Goal: Check status: Check status

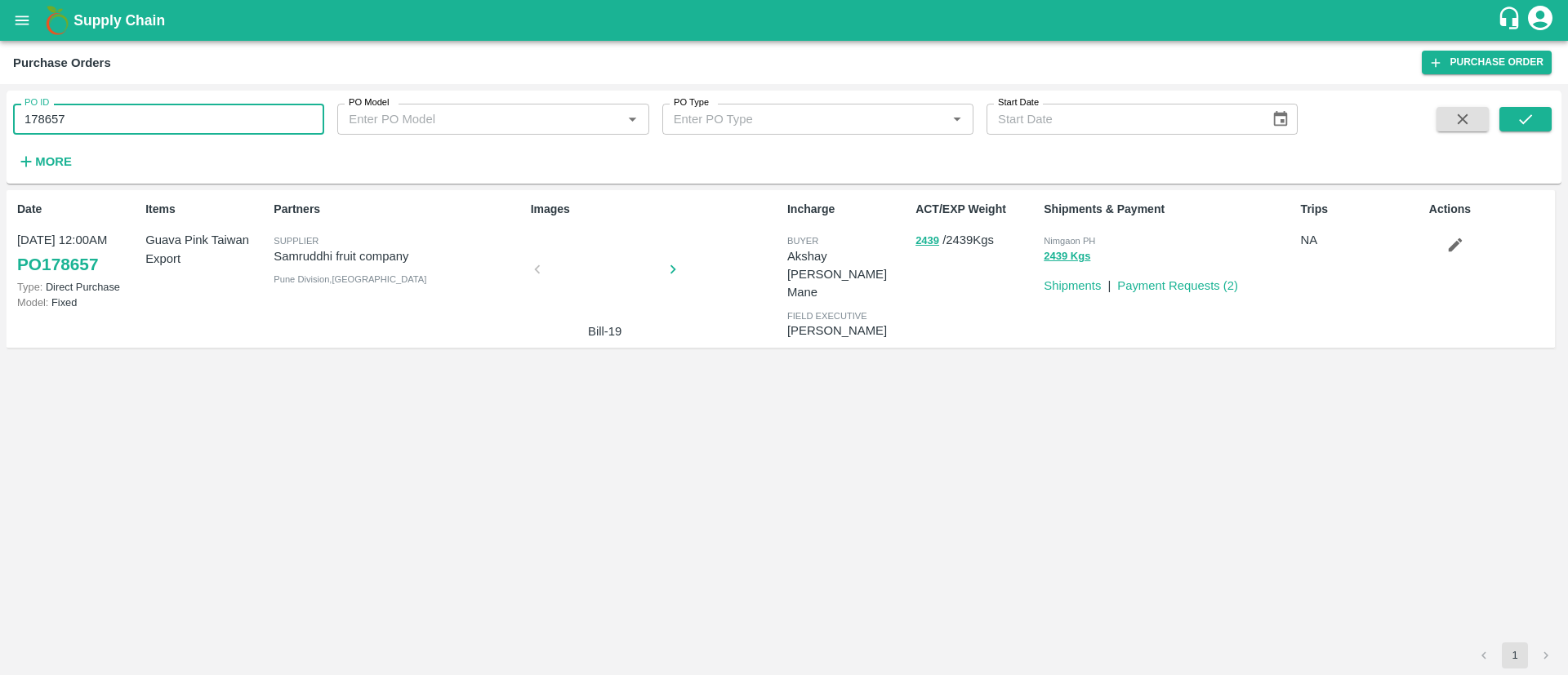
click at [137, 122] on input "178657" at bounding box center [168, 119] width 311 height 31
paste input "text"
type input "175398"
click at [1510, 111] on button "submit" at bounding box center [1524, 118] width 52 height 25
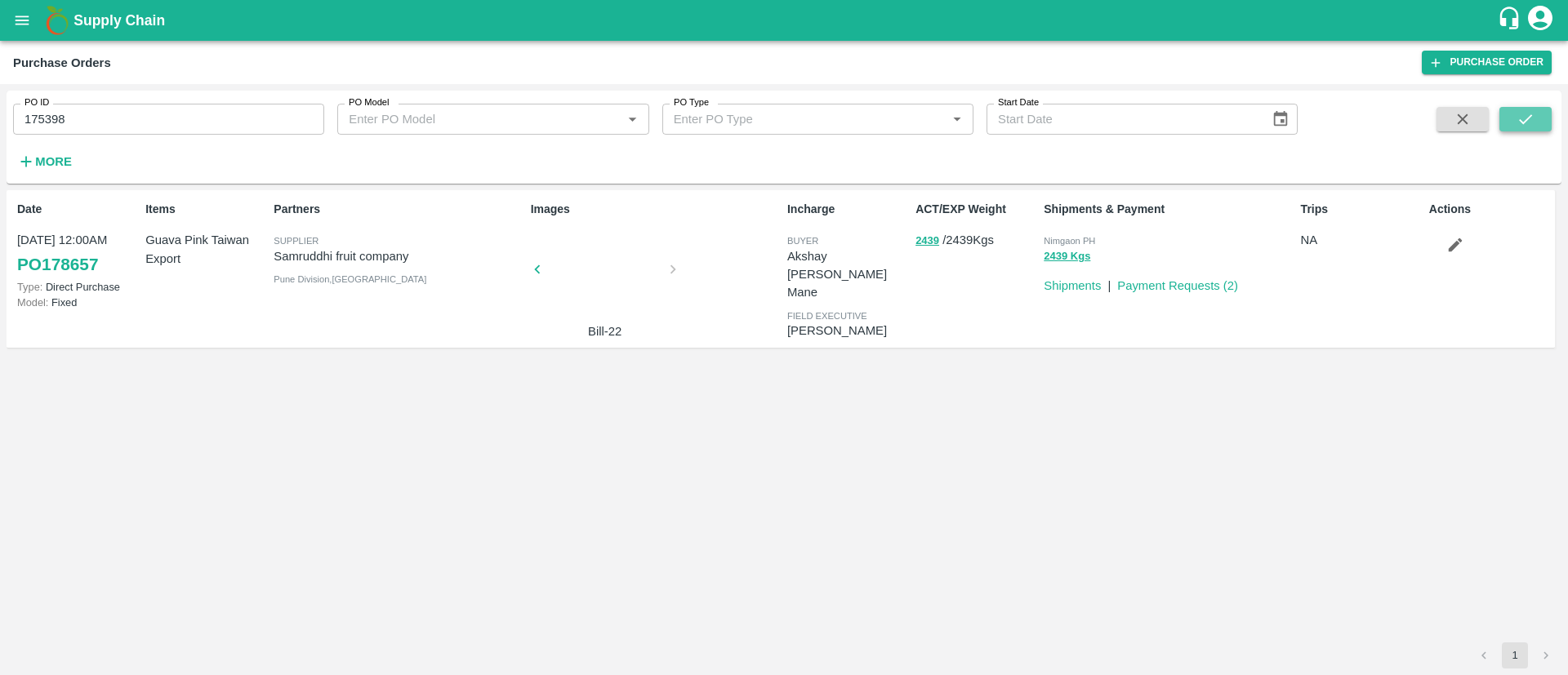
click at [1510, 111] on button "submit" at bounding box center [1524, 118] width 52 height 25
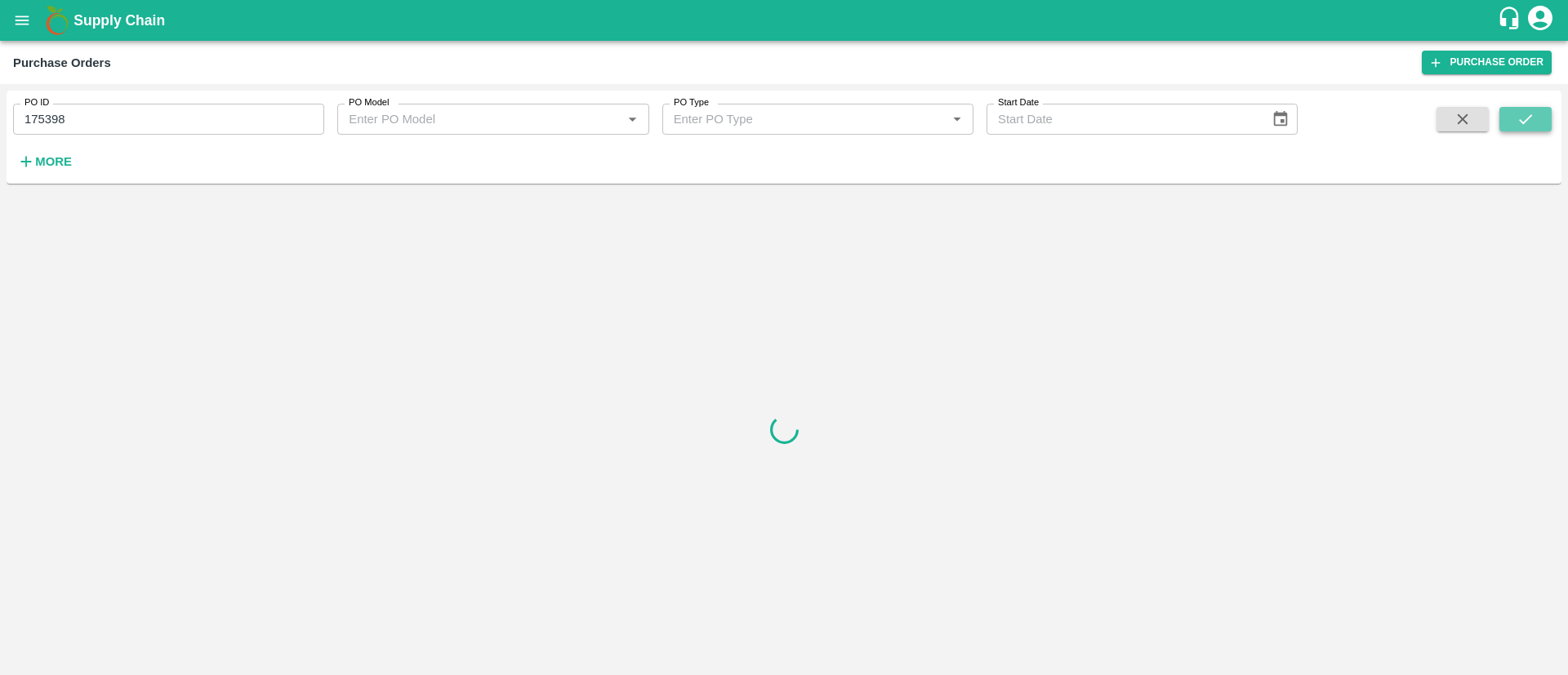
click at [1510, 111] on button "submit" at bounding box center [1524, 118] width 52 height 25
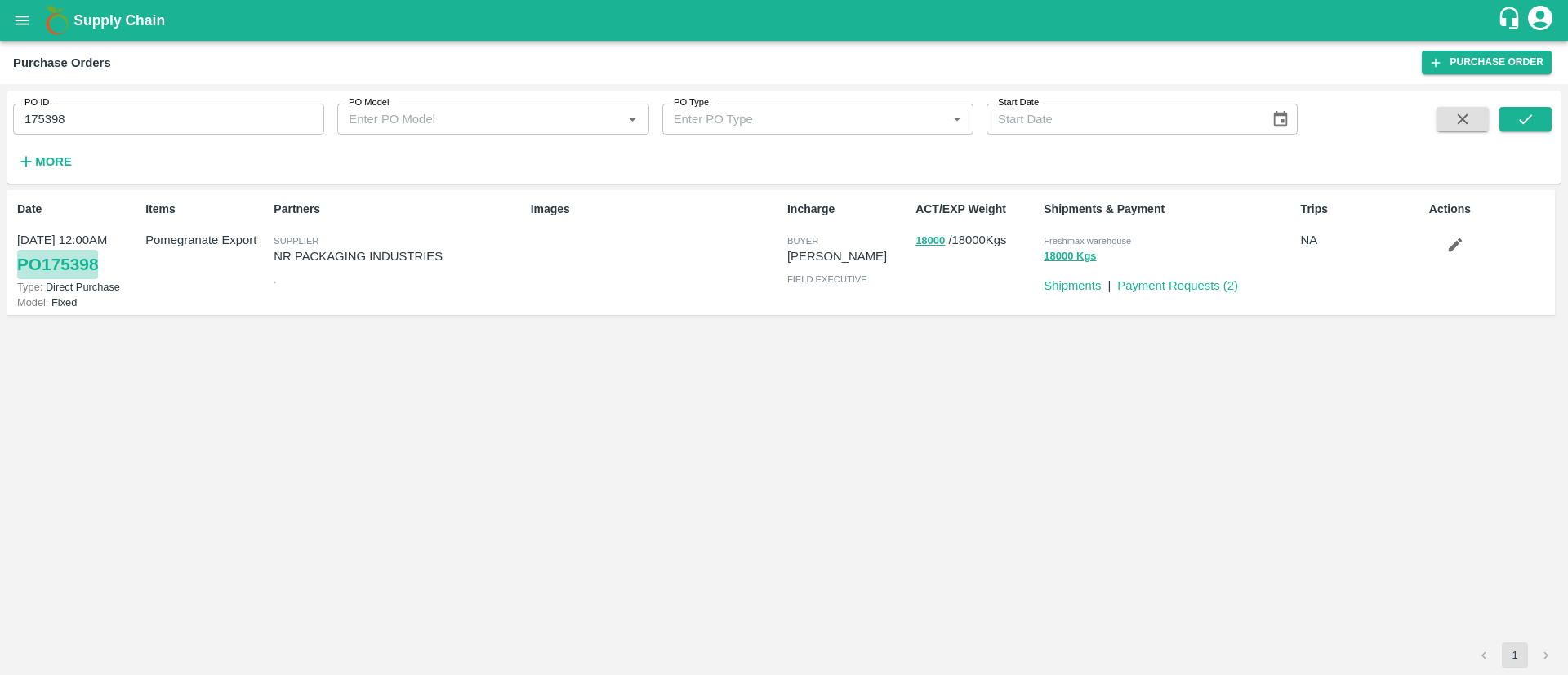
click at [62, 270] on link "PO 175398" at bounding box center [57, 264] width 81 height 29
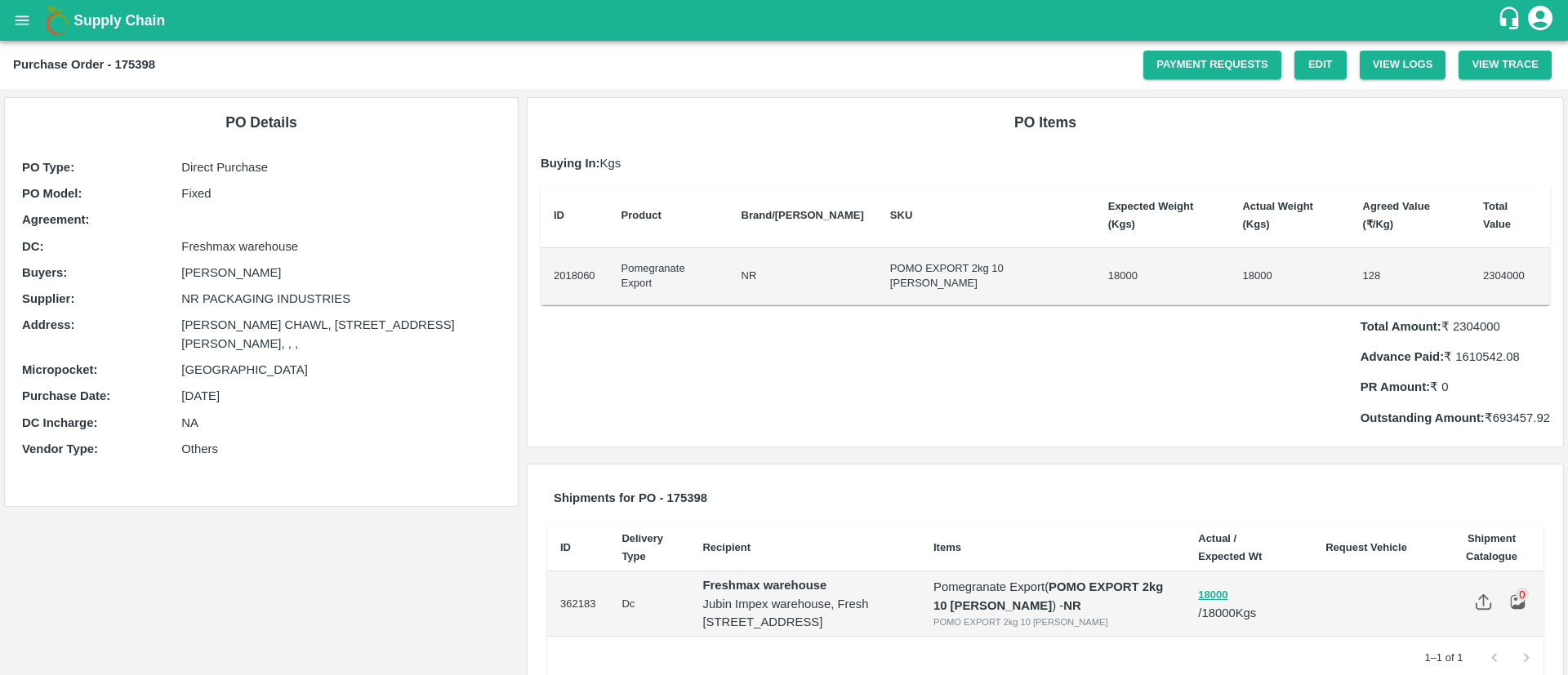
scroll to position [25, 0]
